Goal: Task Accomplishment & Management: Complete application form

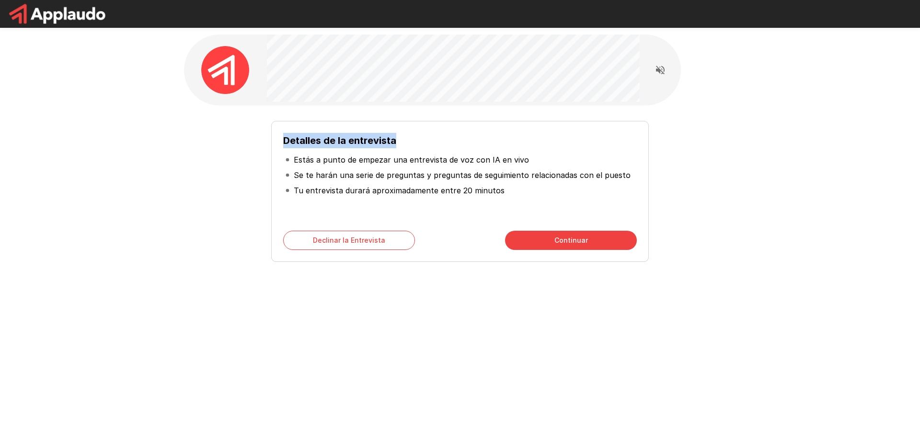
drag, startPoint x: 283, startPoint y: 144, endPoint x: 419, endPoint y: 158, distance: 136.8
click at [419, 146] on h6 "Detalles de la entrevista" at bounding box center [460, 140] width 354 height 15
click at [313, 161] on p "Estás a punto de empezar una entrevista de voz con IA en vivo" at bounding box center [411, 160] width 235 height 12
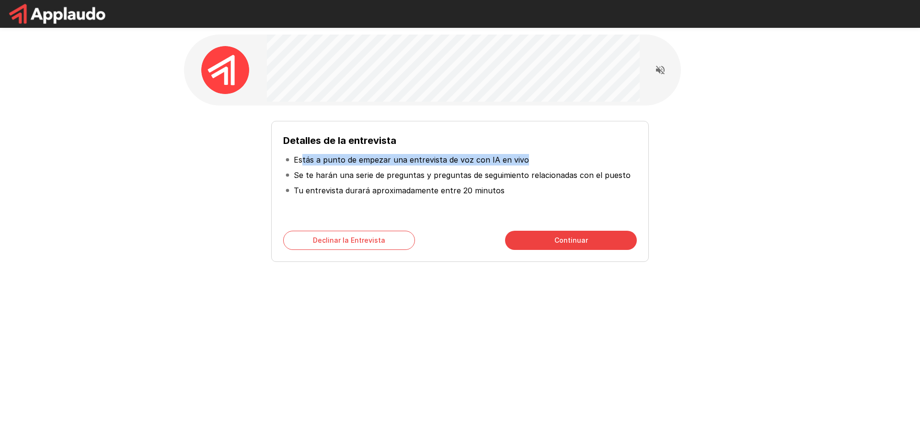
drag, startPoint x: 301, startPoint y: 161, endPoint x: 527, endPoint y: 166, distance: 225.8
click at [527, 166] on li "Estás a punto de empezar una entrevista de voz con IA en vivo" at bounding box center [460, 159] width 354 height 15
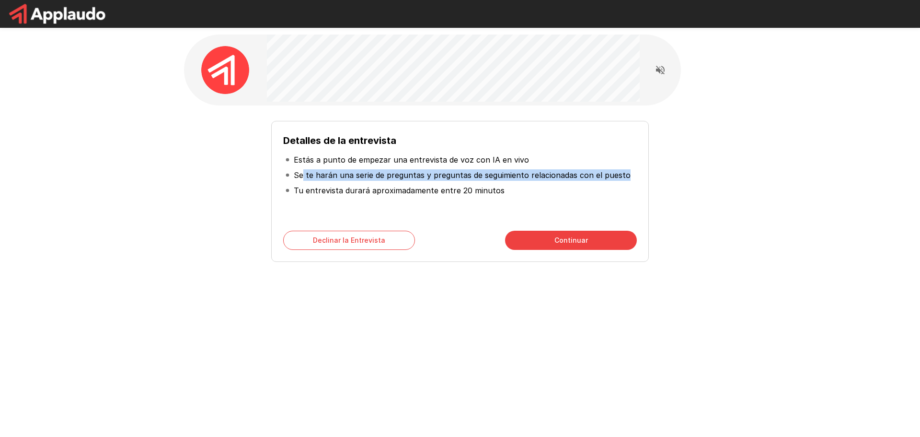
drag, startPoint x: 319, startPoint y: 176, endPoint x: 533, endPoint y: 178, distance: 213.7
click at [625, 181] on li "Se te harán una serie de preguntas y preguntas de seguimiento relacionadas con …" at bounding box center [460, 174] width 354 height 15
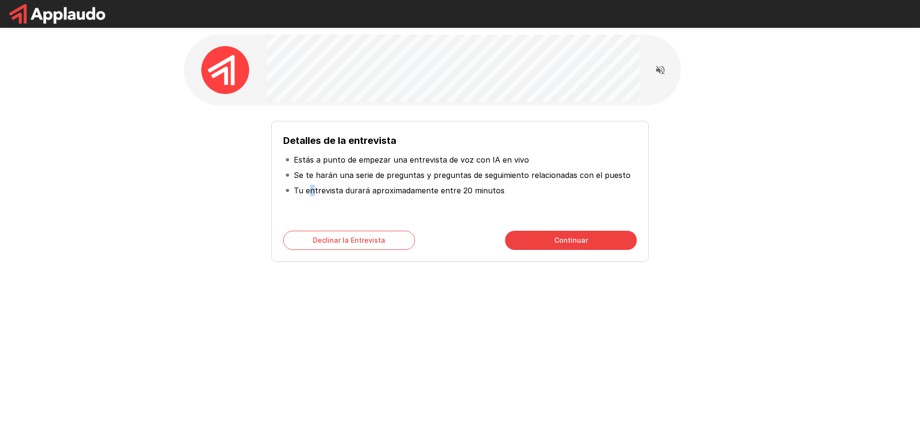
drag, startPoint x: 311, startPoint y: 191, endPoint x: 290, endPoint y: 192, distance: 21.1
click at [311, 191] on p "Tu entrevista durará aproximadamente entre 20 minutos" at bounding box center [399, 190] width 211 height 12
drag, startPoint x: 290, startPoint y: 192, endPoint x: 517, endPoint y: 197, distance: 226.2
click at [506, 195] on li "Tu entrevista durará aproximadamente entre 20 minutos" at bounding box center [460, 190] width 354 height 15
drag, startPoint x: 535, startPoint y: 215, endPoint x: 559, endPoint y: 224, distance: 25.6
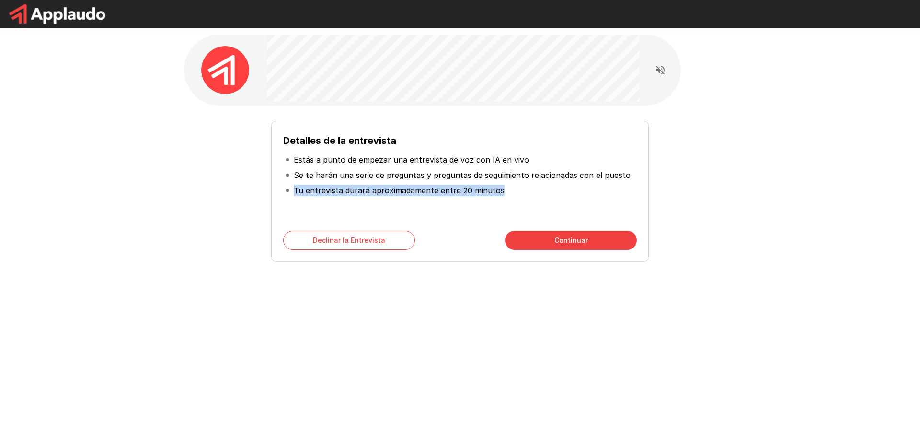
click at [535, 215] on div "Detalles de la entrevista Estás a punto de empezar una entrevista de voz con IA…" at bounding box center [460, 176] width 354 height 86
click at [546, 242] on button "Continuar" at bounding box center [571, 239] width 132 height 19
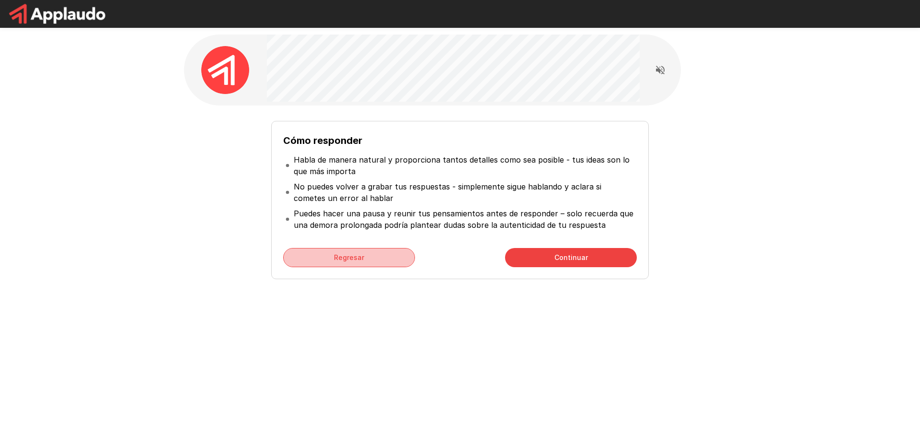
click at [366, 265] on button "Regresar" at bounding box center [349, 257] width 132 height 19
